Goal: Complete application form: Complete application form

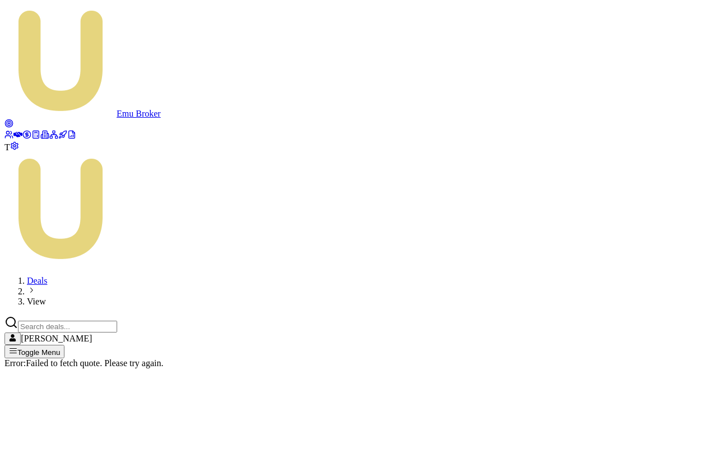
click at [16, 130] on icon at bounding box center [17, 134] width 9 height 9
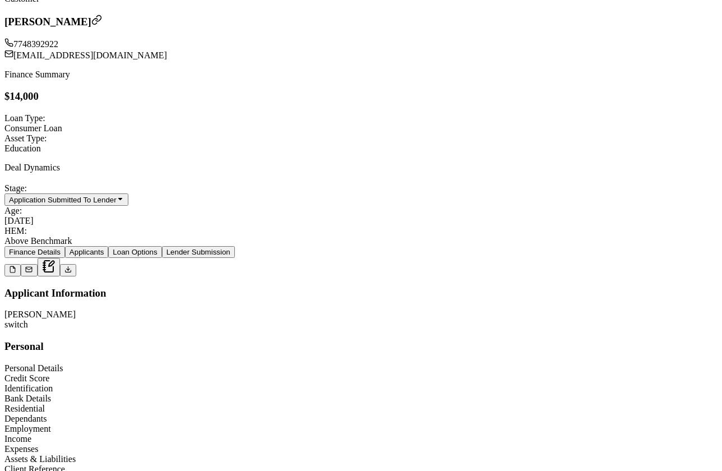
click at [102, 454] on div "Assets & Liabilities" at bounding box center [360, 459] width 713 height 10
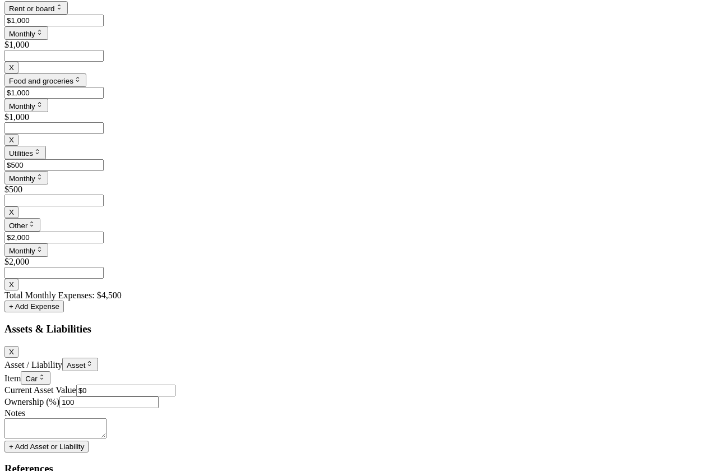
scroll to position [2980, 0]
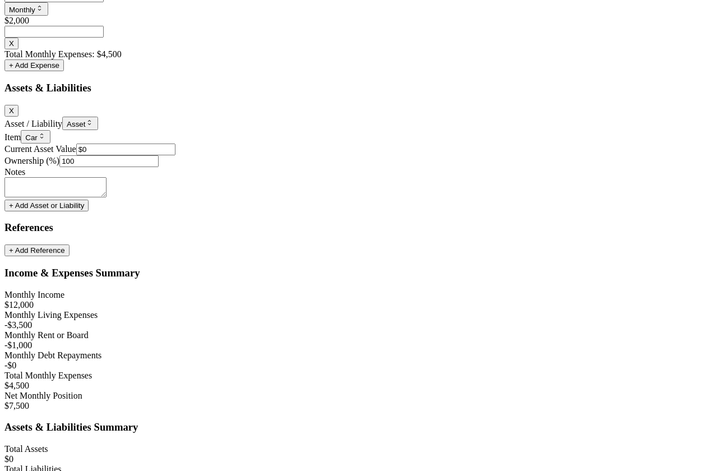
click at [89, 211] on button "+ Add Asset or Liability" at bounding box center [46, 206] width 84 height 12
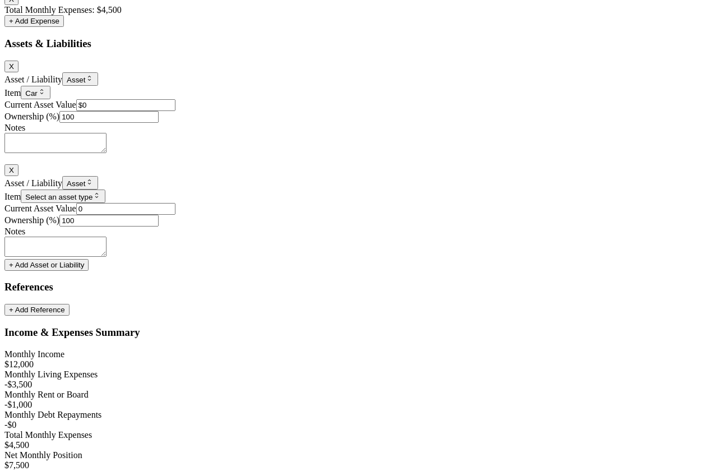
scroll to position [3046, 0]
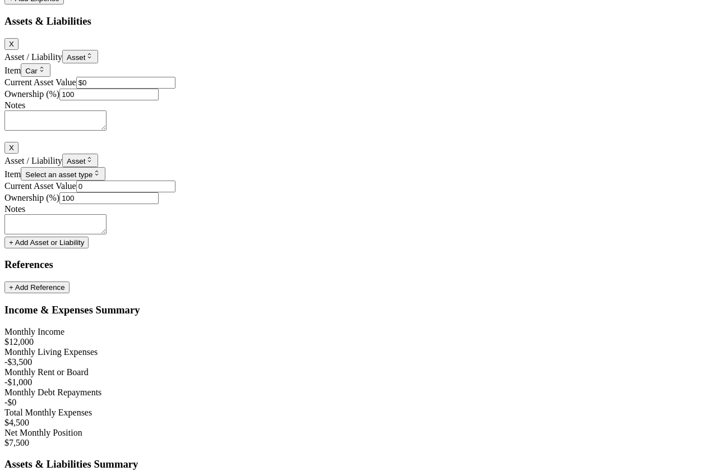
type input "$0"
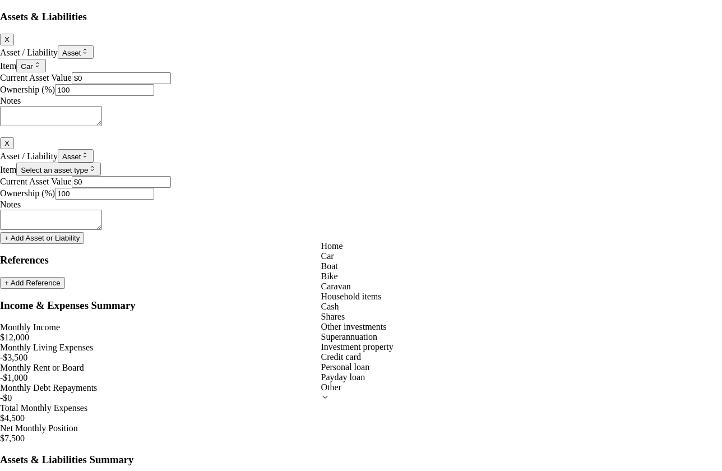
select select "CAR"
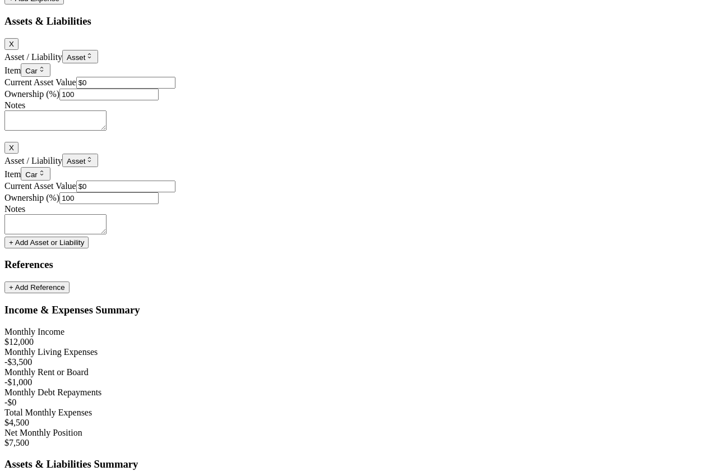
click at [418, 214] on div "Notes" at bounding box center [360, 209] width 713 height 10
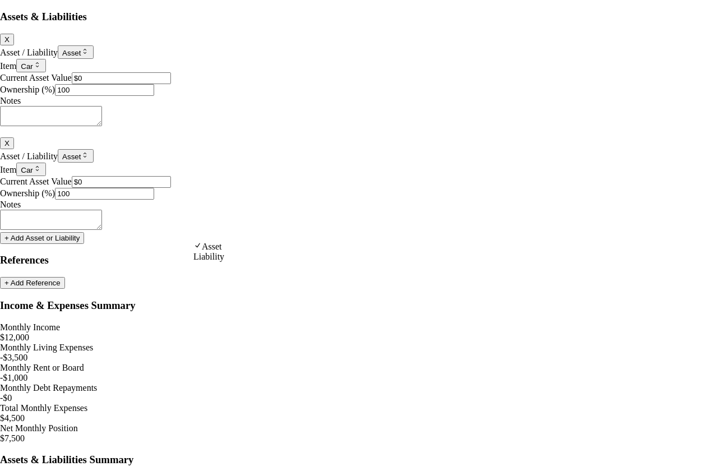
select select "LIABILITY"
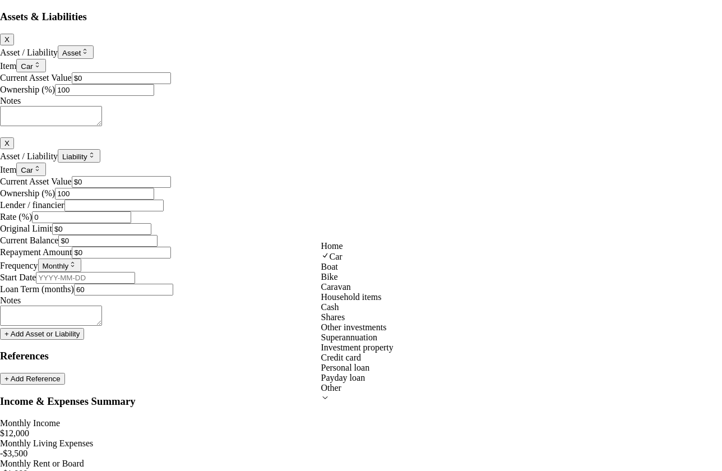
select select "BIKE"
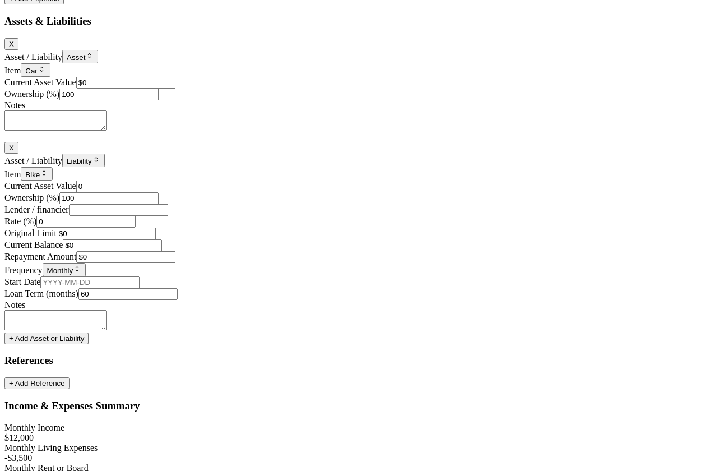
drag, startPoint x: 469, startPoint y: 232, endPoint x: 450, endPoint y: 232, distance: 19.1
click at [176, 192] on input "0" at bounding box center [125, 187] width 99 height 12
type input "$10"
click at [159, 204] on input "100" at bounding box center [108, 198] width 99 height 12
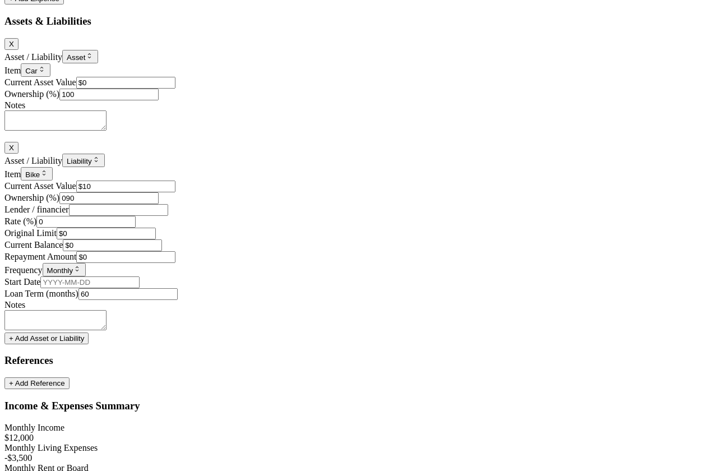
type input "090"
click at [176, 192] on input "10" at bounding box center [125, 187] width 99 height 12
type input "$10"
click at [159, 204] on input "090" at bounding box center [108, 198] width 99 height 12
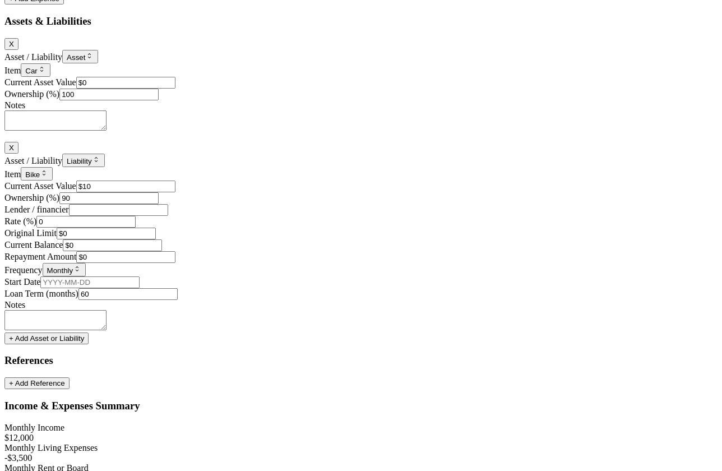
type input "90"
click at [176, 192] on input "10" at bounding box center [125, 187] width 99 height 12
type input "$10"
click at [412, 181] on div "Item Bike Home Car Boat Bike Caravan Household items Cash Shares Other investme…" at bounding box center [360, 173] width 713 height 13
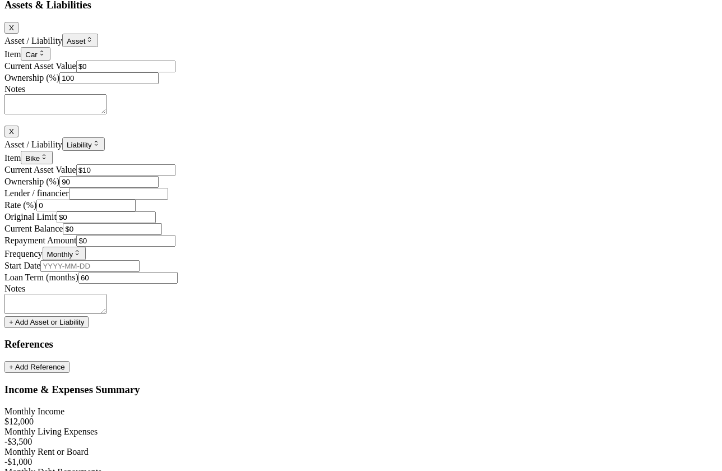
scroll to position [3101, 0]
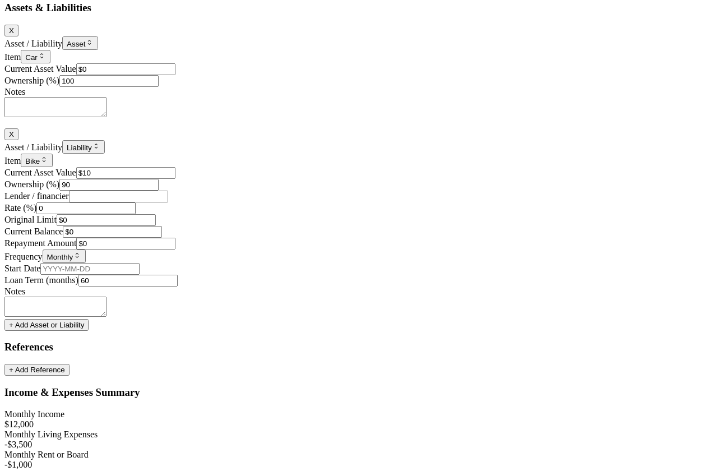
scroll to position [3115, 0]
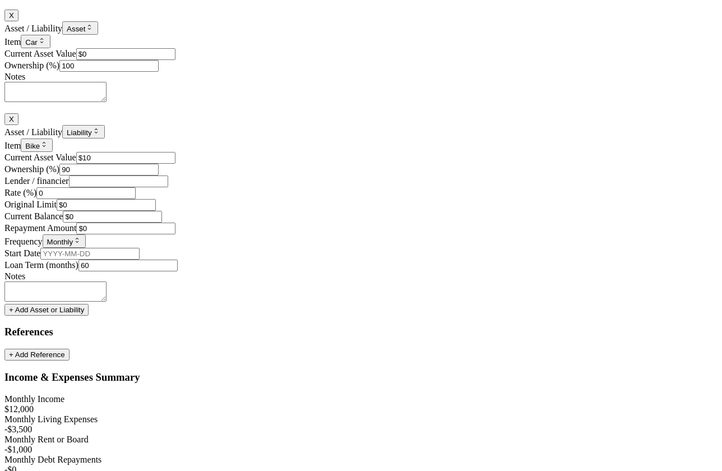
click at [136, 199] on input "0" at bounding box center [85, 193] width 99 height 12
drag, startPoint x: 334, startPoint y: 240, endPoint x: 327, endPoint y: 240, distance: 6.7
click at [136, 199] on input "0" at bounding box center [85, 193] width 99 height 12
type input "9"
click at [168, 187] on input "Lender / financier" at bounding box center [118, 182] width 99 height 12
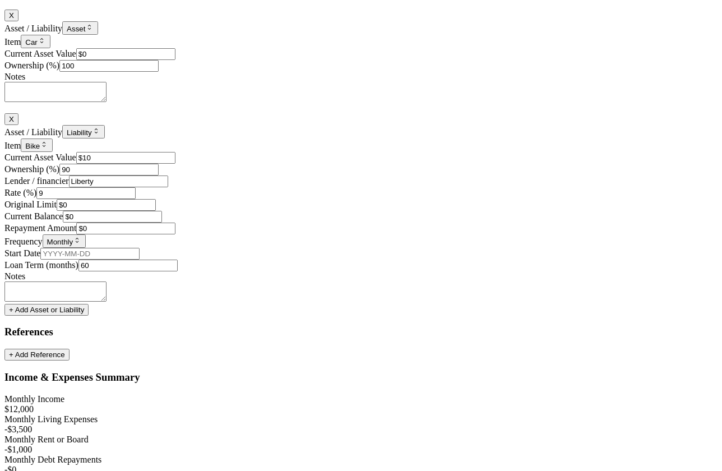
type input "Liberty"
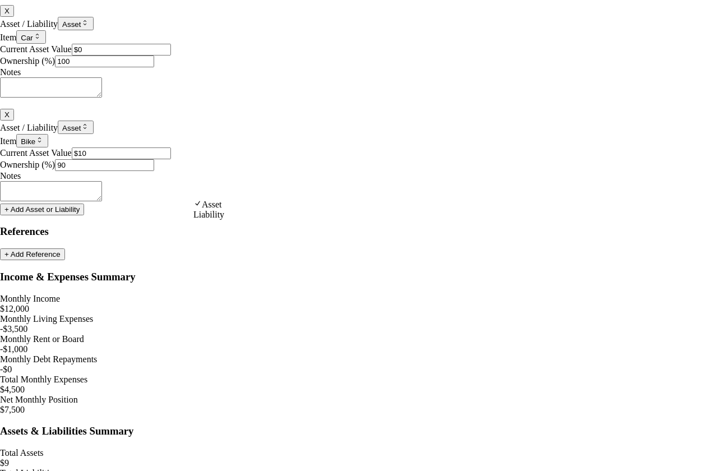
select select "LIABILITY"
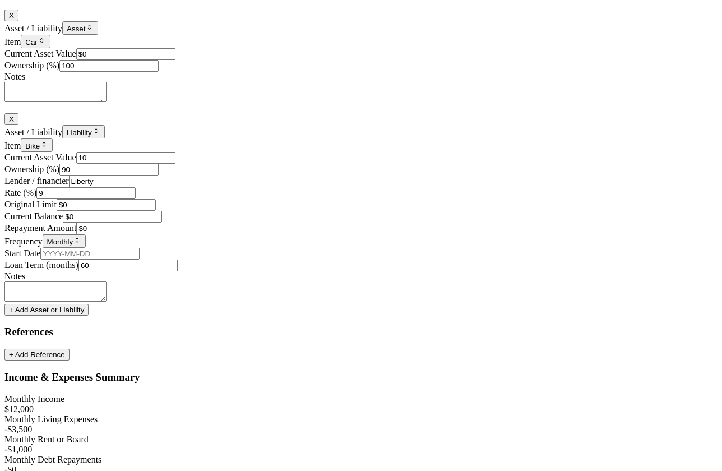
click at [176, 164] on input "10" at bounding box center [125, 158] width 99 height 12
type input "$10"
click at [547, 162] on div "Current Asset Value $10" at bounding box center [360, 158] width 713 height 12
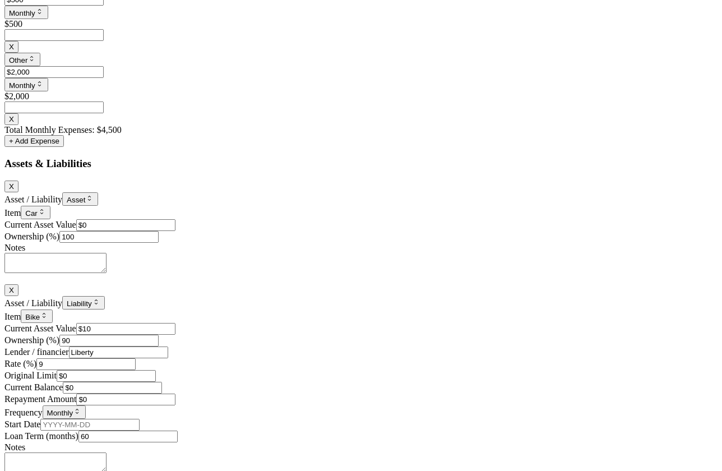
scroll to position [2987, 0]
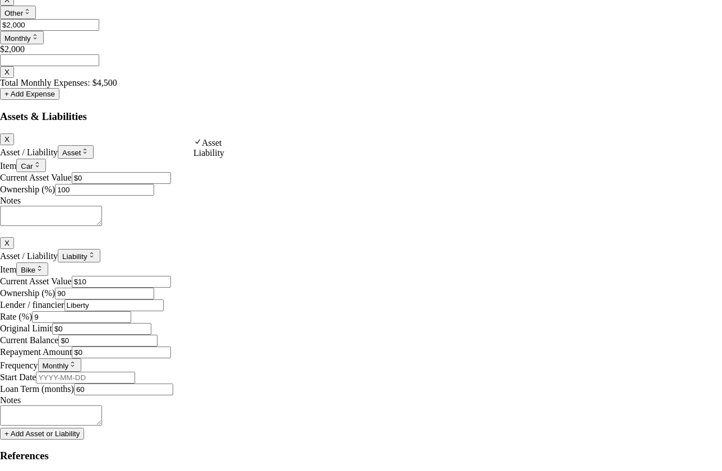
select select "LIABILITY"
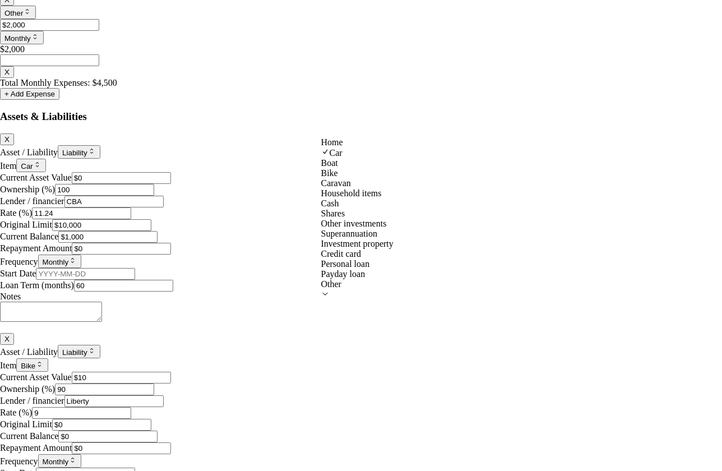
select select "BIKE"
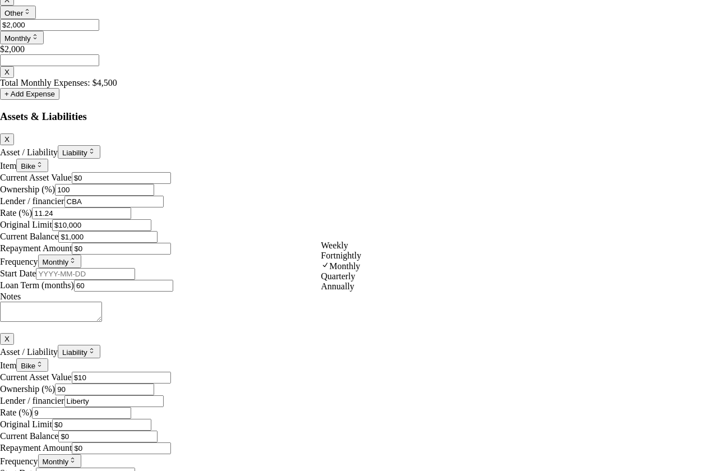
select select "FORTNIGHTLY"
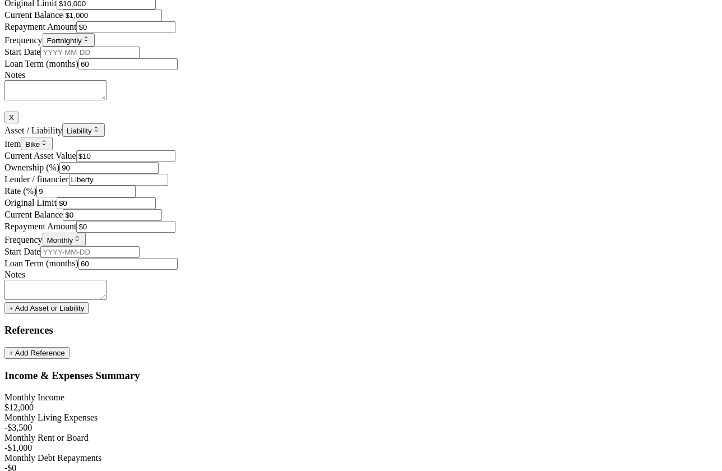
scroll to position [3247, 0]
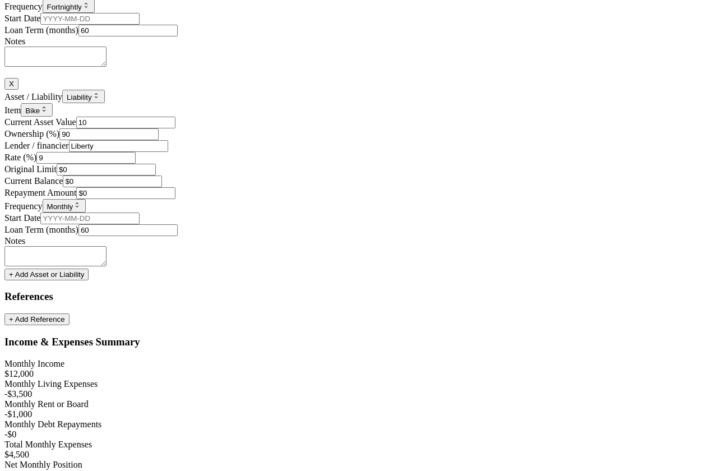
click at [176, 128] on input "10" at bounding box center [125, 123] width 99 height 12
type input "$10"
click at [159, 140] on input "90" at bounding box center [108, 134] width 99 height 12
click at [568, 180] on div "X Asset / Liability Liability Asset Liability Item Bike Home Car Boat Bike Cara…" at bounding box center [360, 173] width 713 height 191
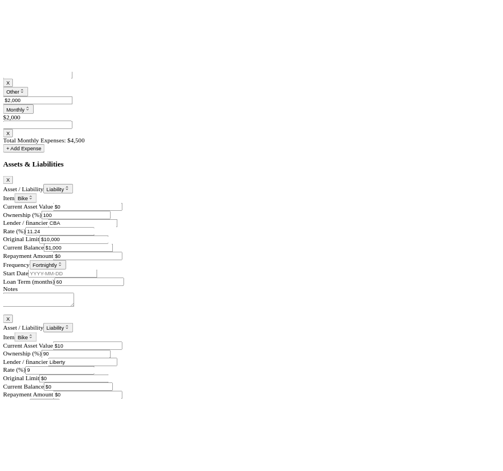
scroll to position [2972, 0]
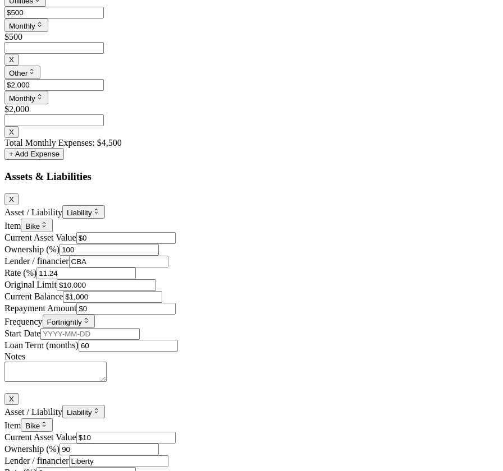
click at [297, 160] on div "Total Monthly Expenses: $4,500 + Add Expense" at bounding box center [251, 149] width 494 height 22
click at [466, 138] on div "X" at bounding box center [251, 126] width 494 height 24
click at [19, 138] on button "X" at bounding box center [11, 132] width 14 height 12
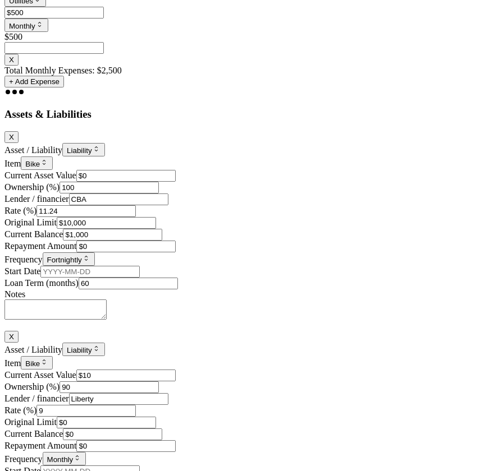
click at [19, 66] on button "X" at bounding box center [11, 60] width 14 height 12
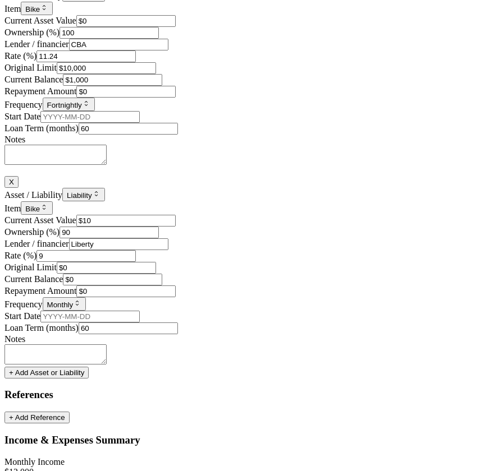
type input "$0"
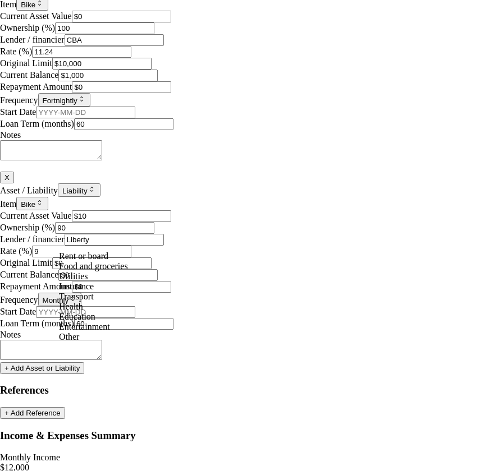
select select "FOOD_AND_GROCERIES"
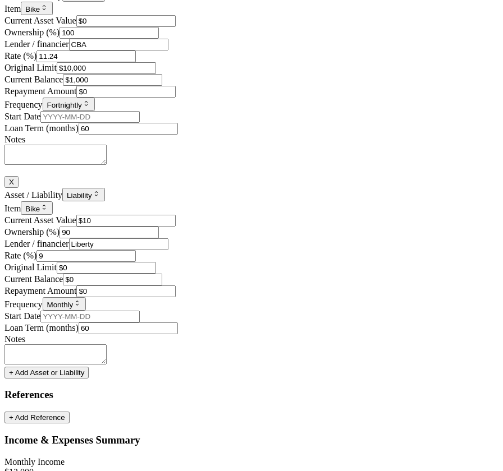
type input "$200"
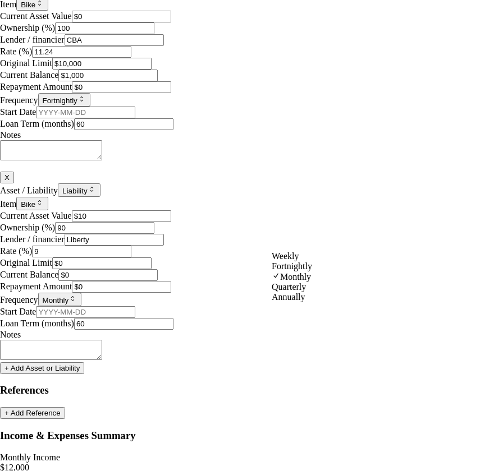
select select "FORTNIGHTLY"
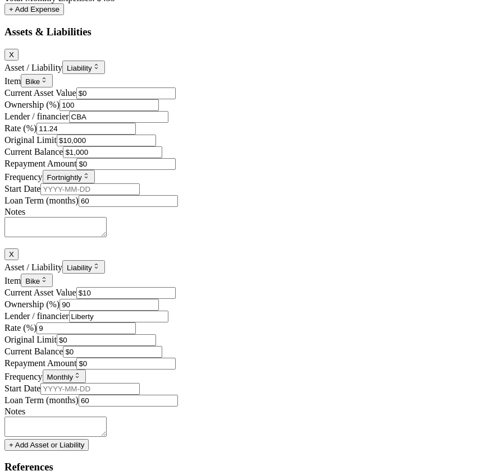
type input "$0"
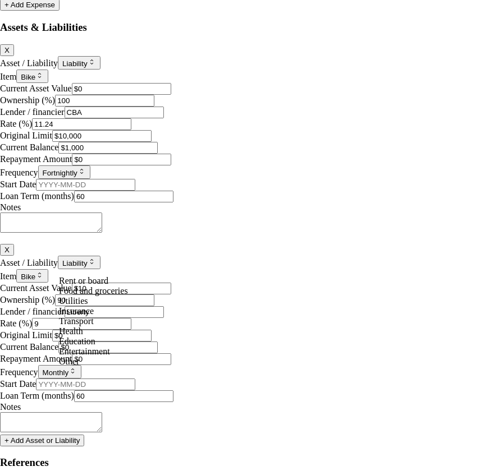
select select "UTILITIES"
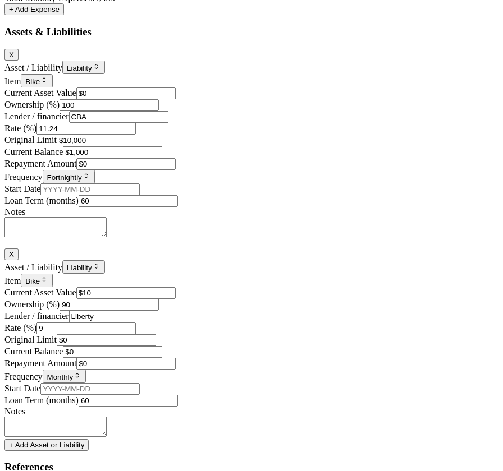
type input "$110"
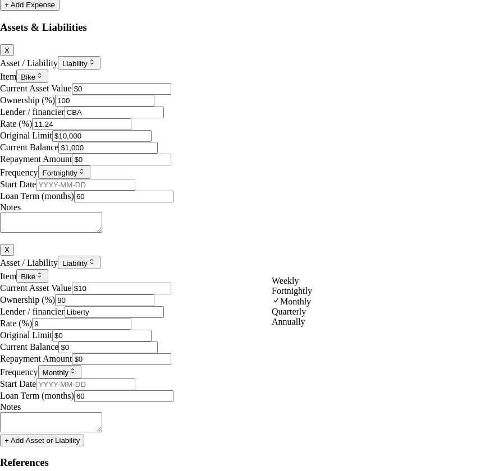
select select "FORTNIGHTLY"
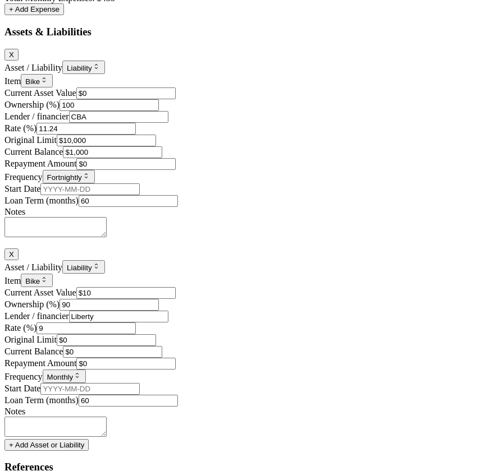
click at [64, 15] on button "+ Add Expense" at bounding box center [33, 9] width 59 height 12
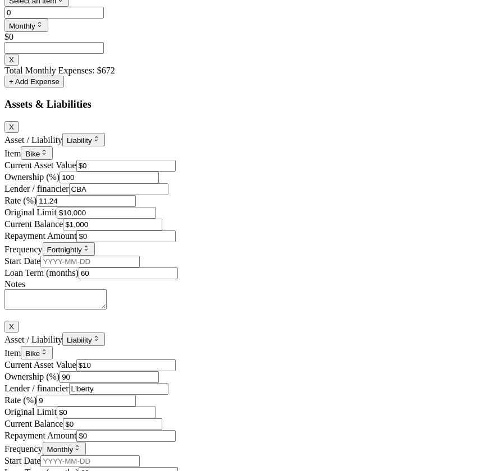
type input "$0"
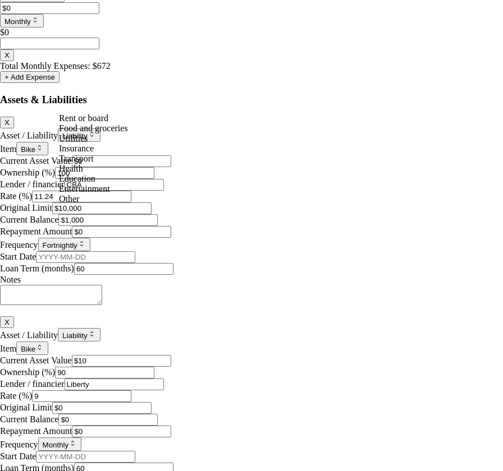
select select "EDUCATION"
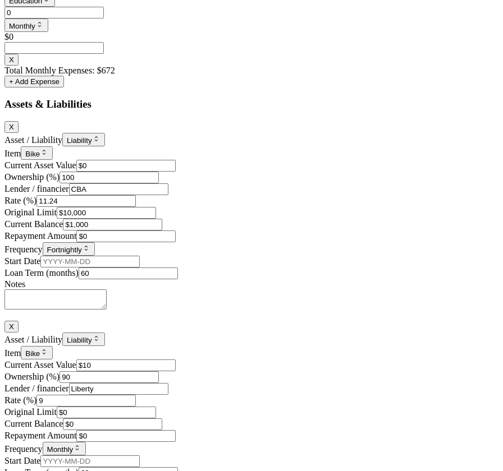
drag, startPoint x: 199, startPoint y: 295, endPoint x: 162, endPoint y: 293, distance: 36.5
click at [162, 66] on div "Education Rent or board Food and groceries Utilities Insurance Transport Health…" at bounding box center [251, 29] width 494 height 72
type input "$200"
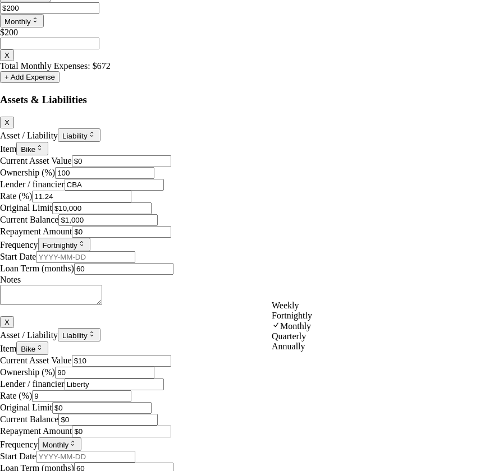
select select "WEEKLY"
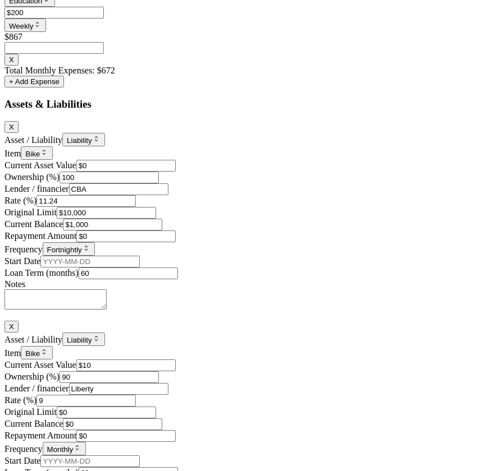
click at [334, 88] on div "Total Monthly Expenses: $672 + Add Expense" at bounding box center [251, 77] width 494 height 22
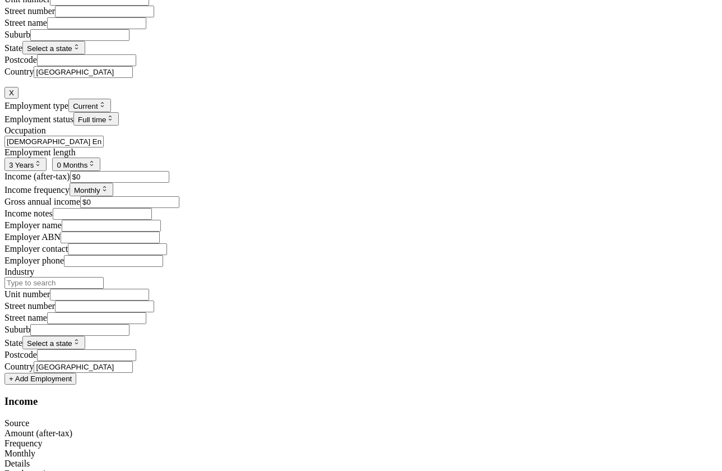
scroll to position [2726, 0]
